Goal: Task Accomplishment & Management: Manage account settings

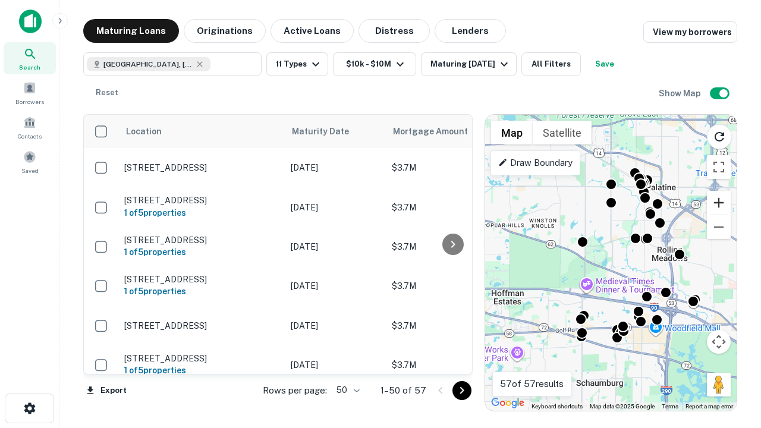
click at [719, 203] on button "Zoom in" at bounding box center [719, 203] width 24 height 24
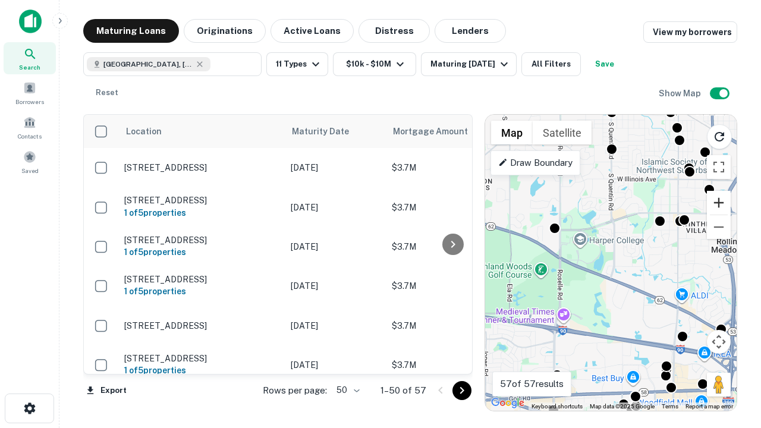
click at [719, 203] on button "Zoom in" at bounding box center [719, 203] width 24 height 24
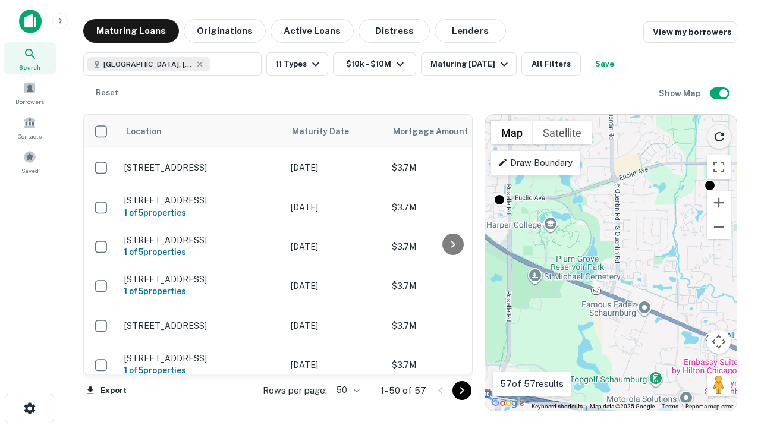
click at [719, 134] on icon "Reload search area" at bounding box center [719, 137] width 14 height 14
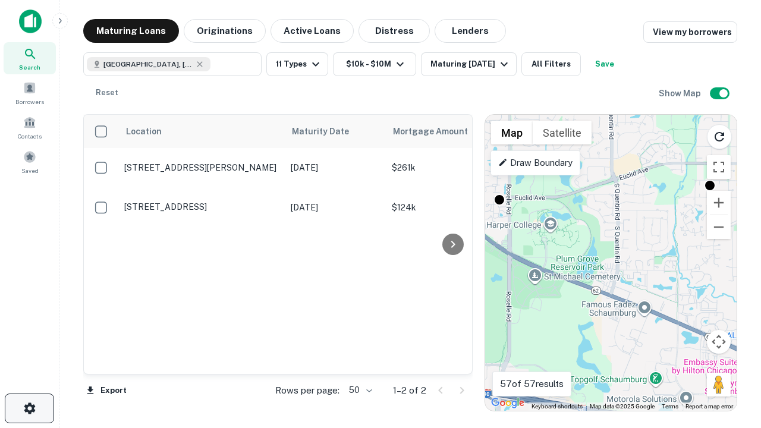
click at [29, 408] on icon "button" at bounding box center [30, 408] width 14 height 14
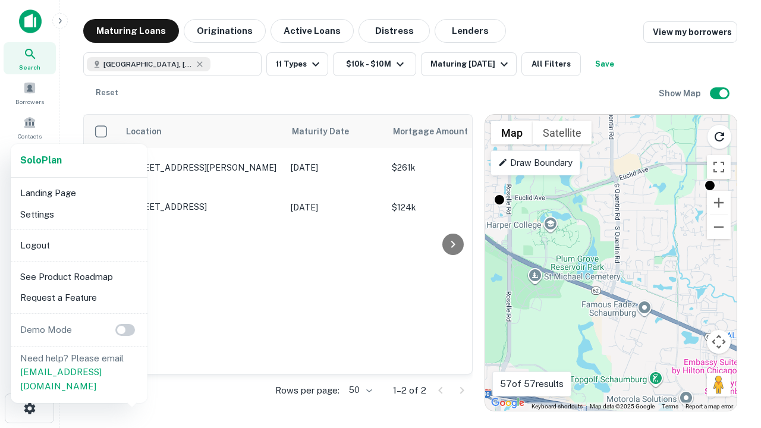
click at [78, 245] on li "Logout" at bounding box center [78, 245] width 127 height 21
